Goal: Find contact information: Find contact information

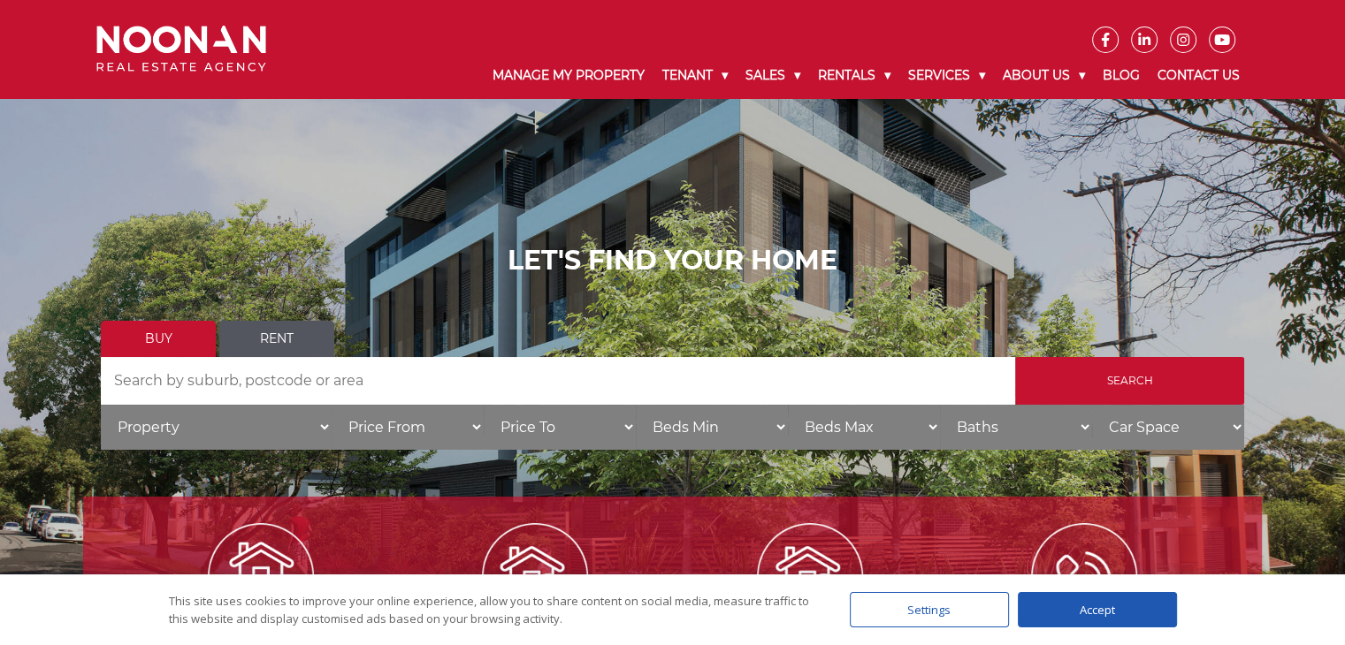
click at [1089, 613] on div "Accept" at bounding box center [1097, 609] width 159 height 35
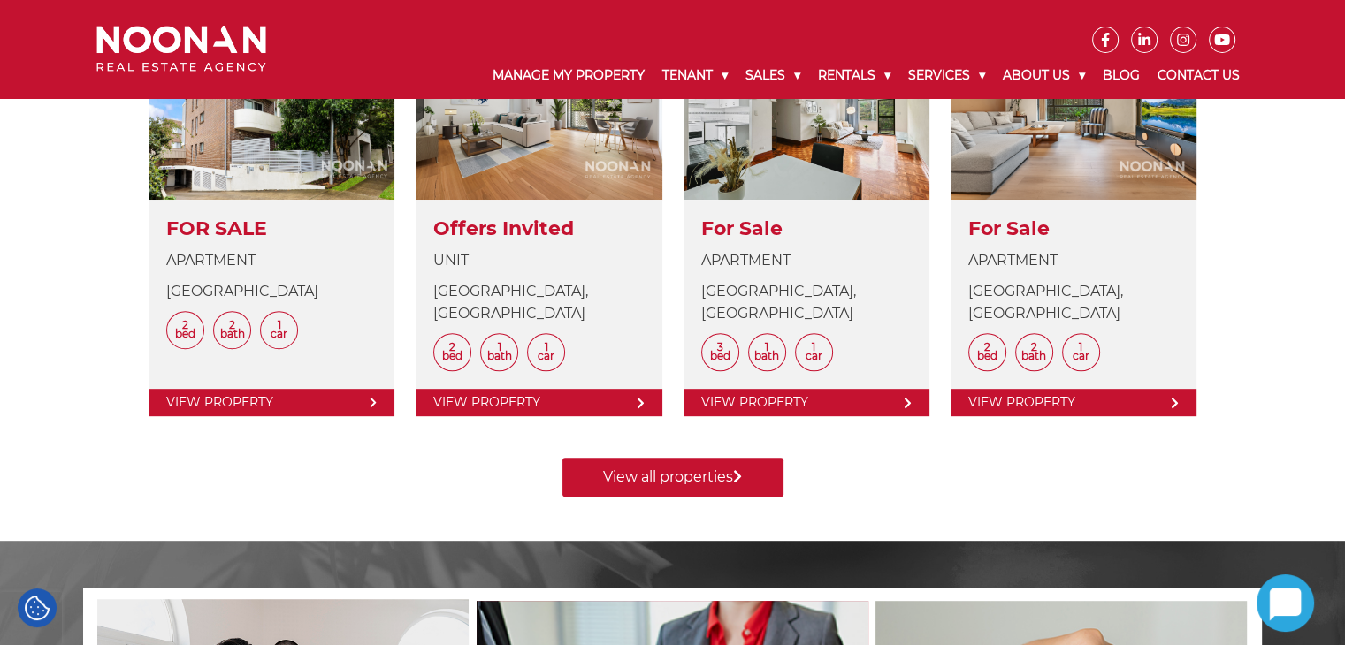
scroll to position [619, 0]
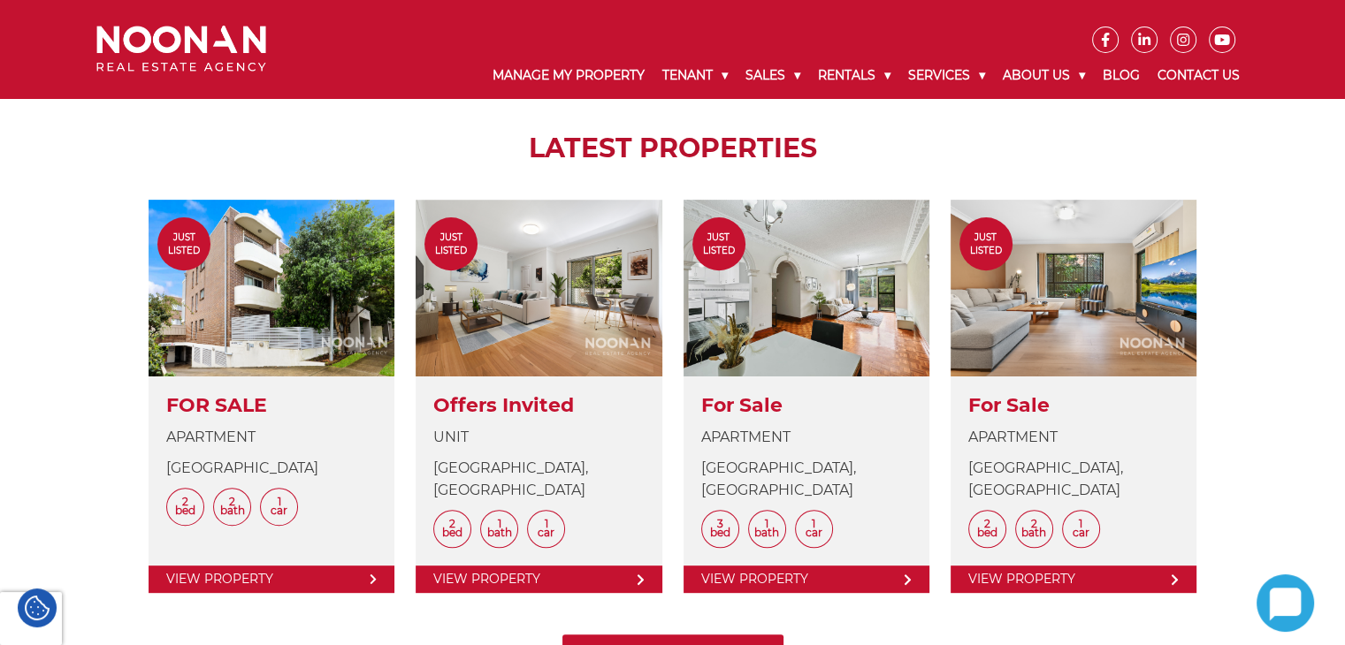
drag, startPoint x: 1276, startPoint y: 231, endPoint x: 1211, endPoint y: 132, distance: 118.2
click at [1276, 231] on div "Manage my Property Lease my Property Sell my Property Contact Us LATEST PROPERT…" at bounding box center [672, 276] width 1345 height 884
